Goal: Information Seeking & Learning: Learn about a topic

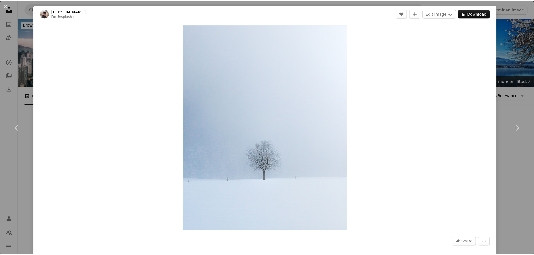
scroll to position [2904, 0]
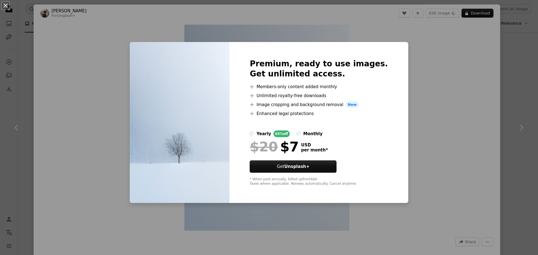
click at [438, 98] on div "An X shape Premium, ready to use images. Get unlimited access. A plus sign Memb…" at bounding box center [269, 127] width 538 height 255
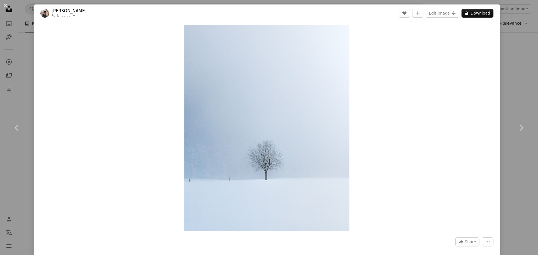
drag, startPoint x: 515, startPoint y: 68, endPoint x: 513, endPoint y: 70, distance: 3.3
click at [515, 68] on div "An X shape Chevron left Chevron right [PERSON_NAME] For Unsplash+ A heart A plu…" at bounding box center [269, 127] width 538 height 255
